Goal: Information Seeking & Learning: Learn about a topic

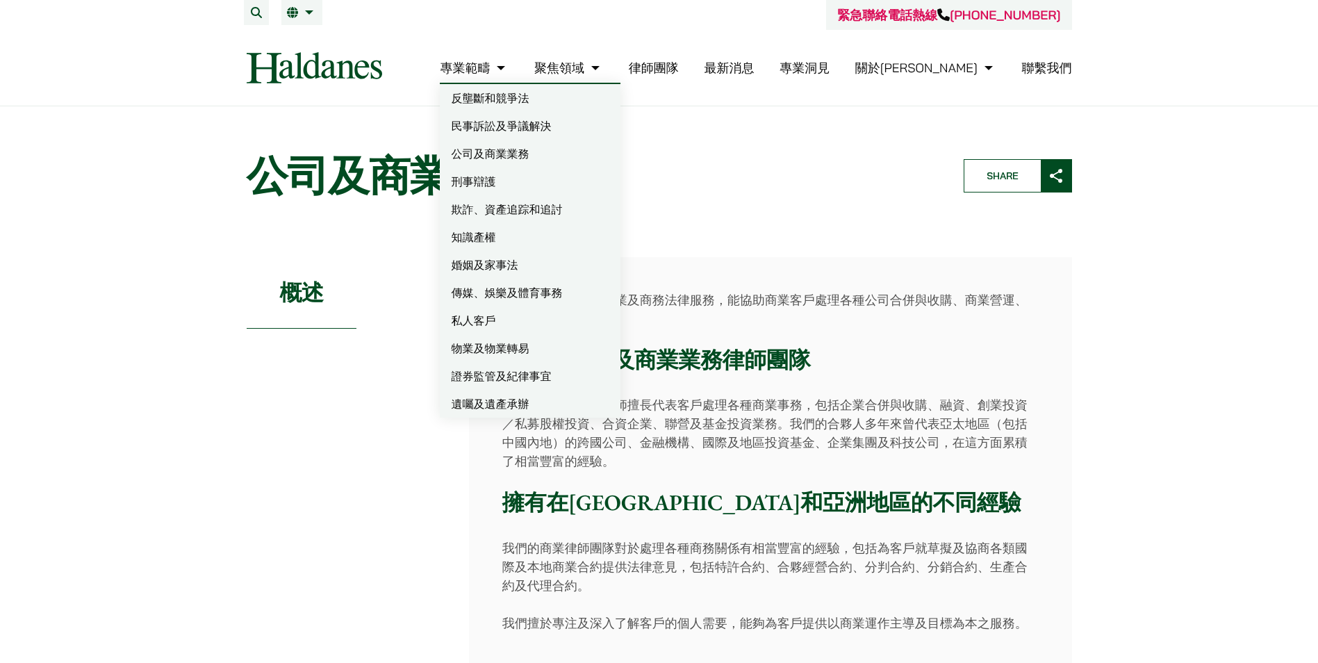
click at [546, 266] on link "婚姻及家事法" at bounding box center [530, 265] width 181 height 28
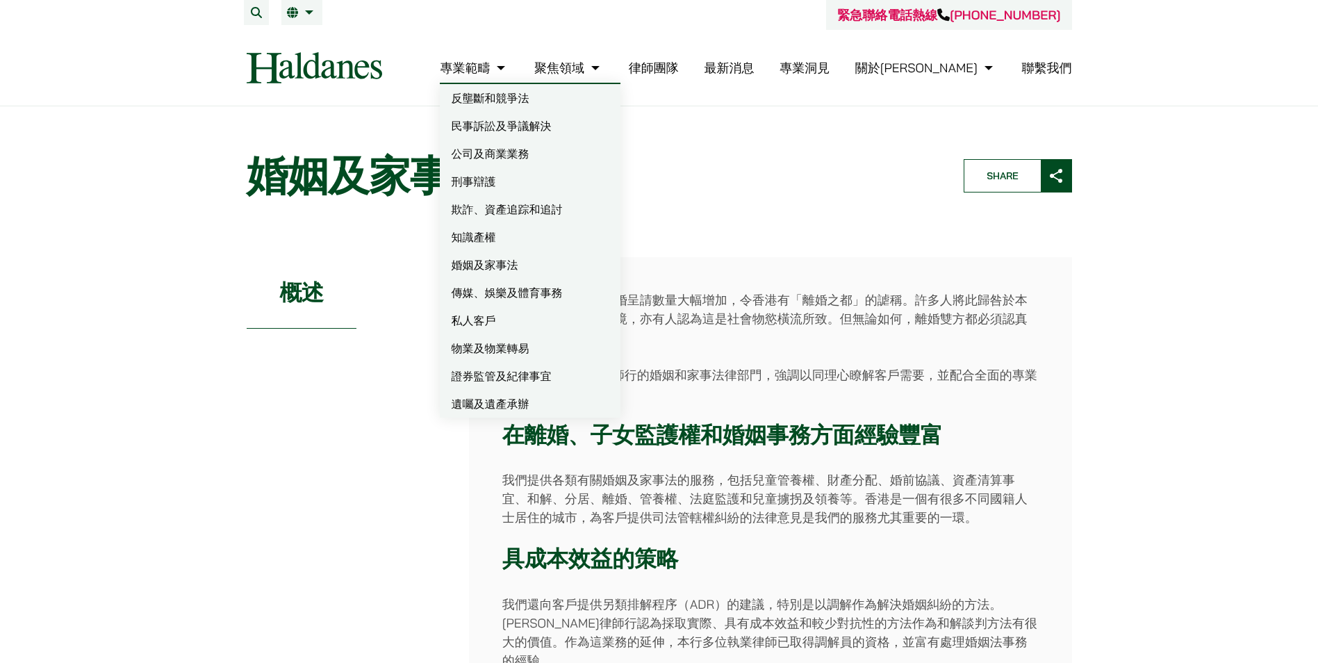
click at [559, 410] on link "遺囑及遺產承辦" at bounding box center [530, 404] width 181 height 28
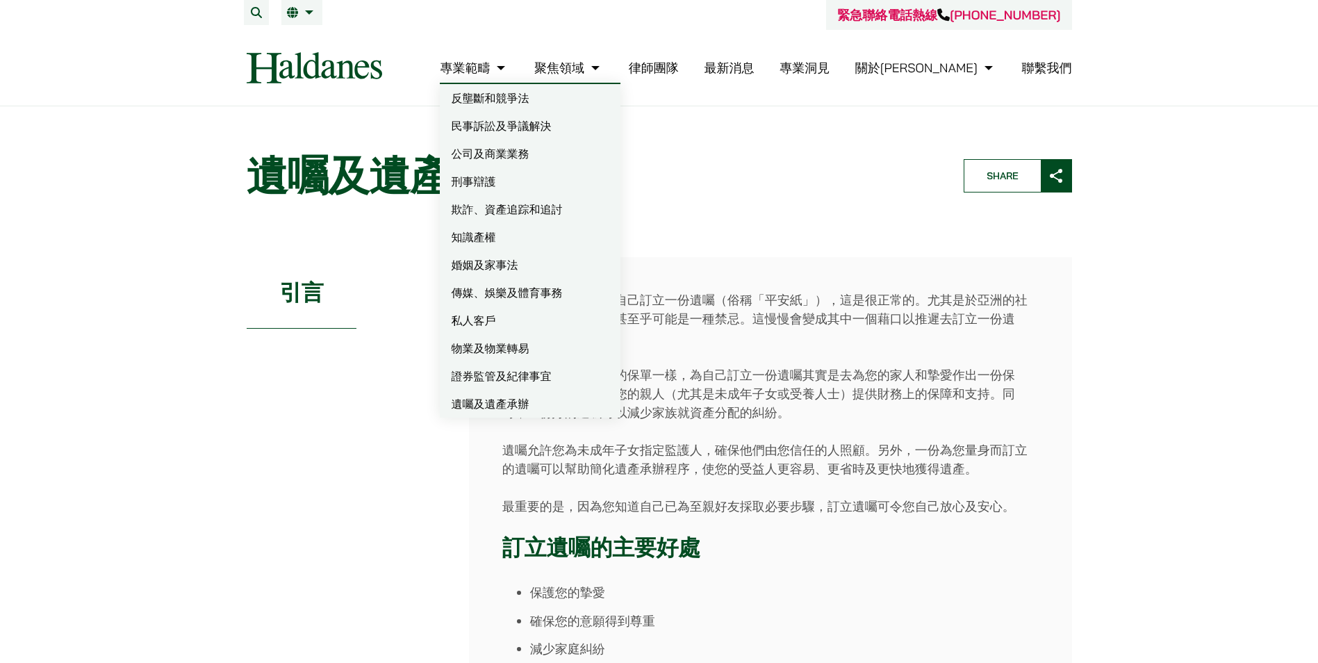
click at [557, 345] on link "物業及物業轉易" at bounding box center [530, 348] width 181 height 28
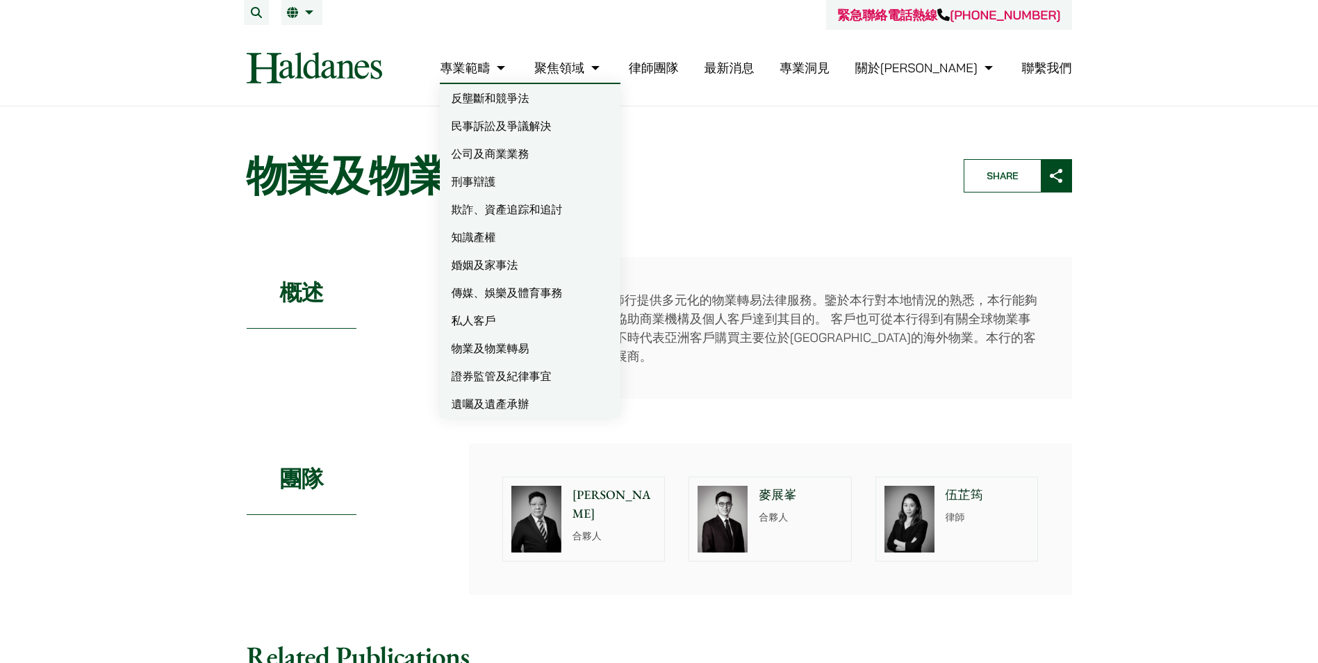
click at [543, 182] on link "刑事辯護" at bounding box center [530, 181] width 181 height 28
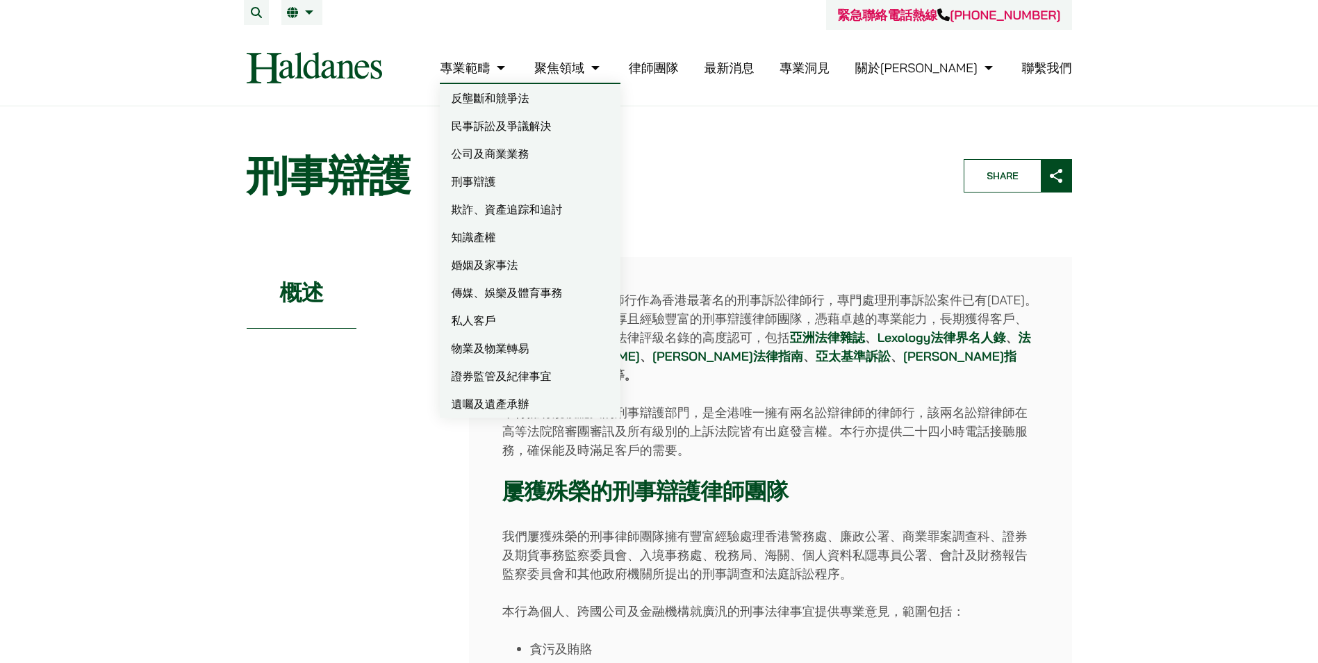
click at [582, 126] on link "民事訴訟及爭議解決" at bounding box center [530, 126] width 181 height 28
